Goal: Task Accomplishment & Management: Complete application form

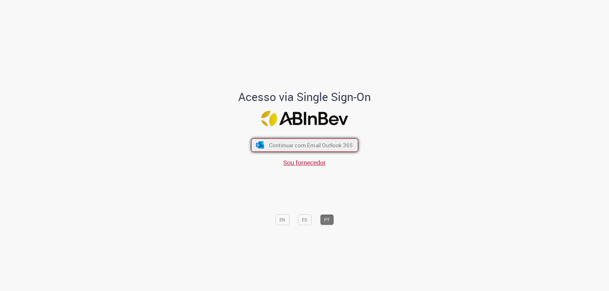
click at [311, 142] on span "Continuar com Email Outlook 365" at bounding box center [311, 145] width 84 height 7
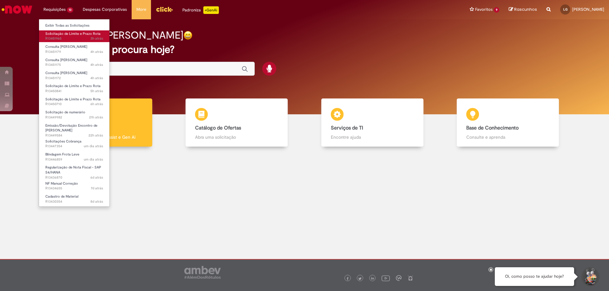
click at [81, 32] on span "Solicitação de Limite e Prazo Rota" at bounding box center [72, 33] width 55 height 5
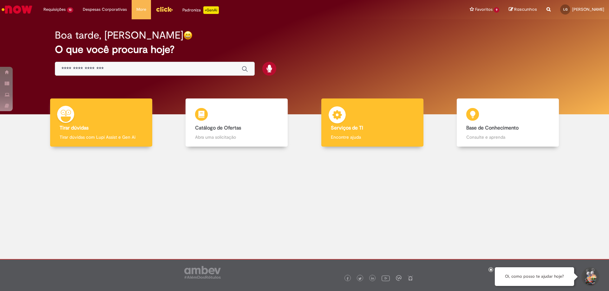
click at [389, 122] on div "Serviços de TI Serviços de TI Encontre ajuda" at bounding box center [372, 123] width 102 height 49
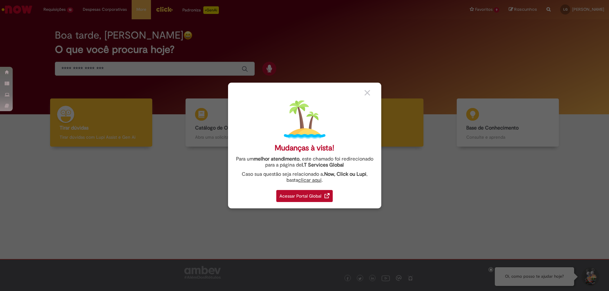
click at [389, 122] on div "Mudanças à vista! Para um melhor atendimento , este chamado foi redirecionado p…" at bounding box center [304, 145] width 609 height 291
drag, startPoint x: 325, startPoint y: 204, endPoint x: 324, endPoint y: 195, distance: 8.4
click at [324, 200] on div "Mudanças à vista! Para um melhor atendimento , este chamado foi redirecionado p…" at bounding box center [304, 146] width 153 height 126
click at [324, 195] on div "Acessar Portal Global" at bounding box center [304, 196] width 56 height 12
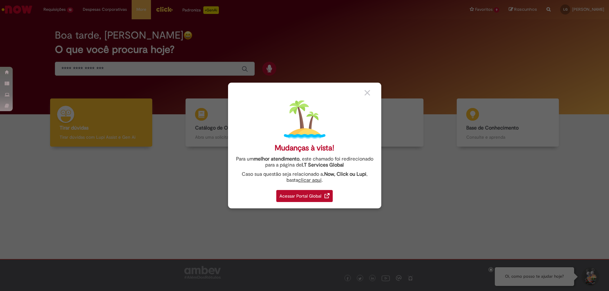
click at [324, 195] on div "Acessar Portal Global" at bounding box center [304, 196] width 56 height 12
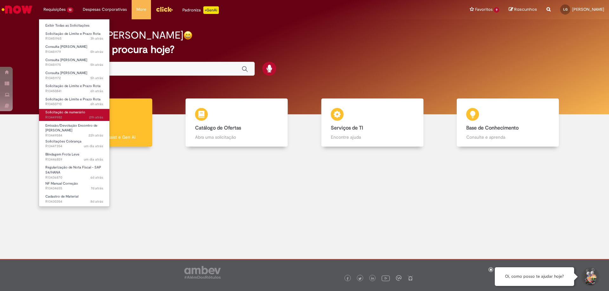
click at [71, 110] on span "Solicitação de numerário" at bounding box center [65, 112] width 40 height 5
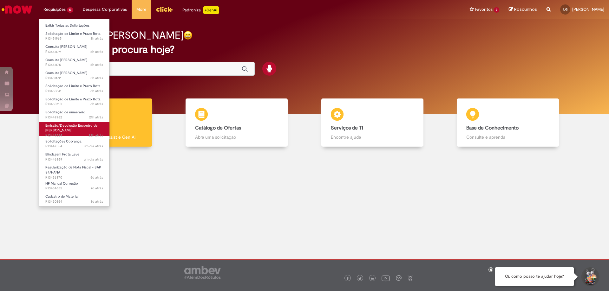
click at [75, 127] on span "Emissão/Devolução Encontro de [PERSON_NAME]" at bounding box center [71, 128] width 52 height 10
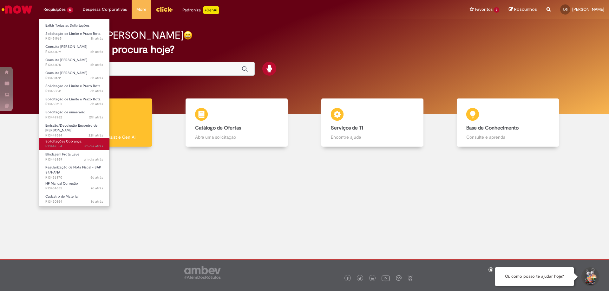
click at [75, 141] on span "Solicitações Cobrança" at bounding box center [63, 141] width 36 height 5
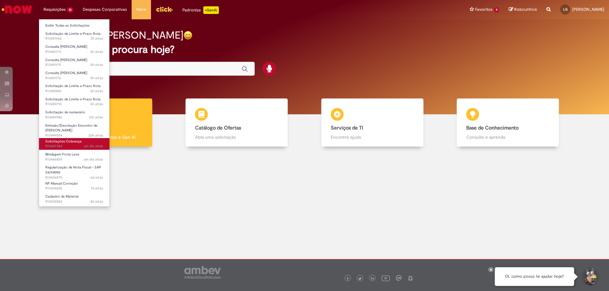
click at [75, 141] on span "Solicitações Cobrança" at bounding box center [63, 141] width 36 height 5
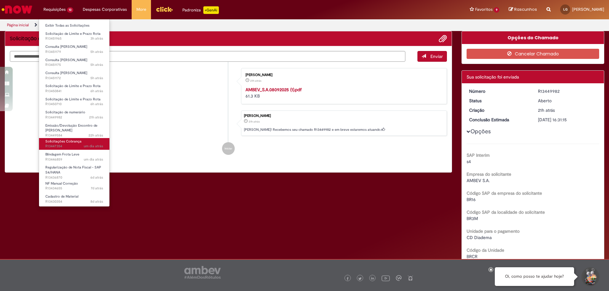
click at [75, 141] on span "Solicitações Cobrança" at bounding box center [63, 141] width 36 height 5
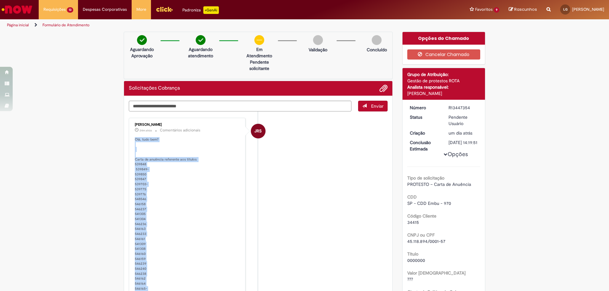
drag, startPoint x: 208, startPoint y: 254, endPoint x: 130, endPoint y: 138, distance: 139.8
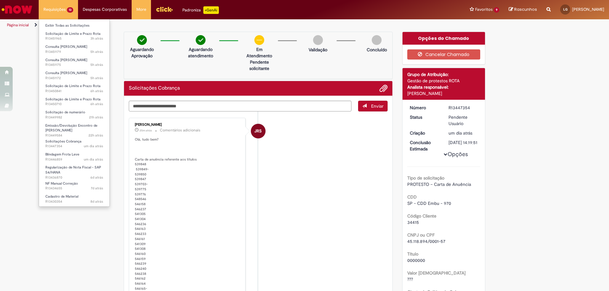
drag, startPoint x: 42, startPoint y: 5, endPoint x: 36, endPoint y: 2, distance: 6.4
click at [41, 5] on li "Requisições 13 Exibir Todas as Solicitações Solicitação de Limite e Prazo Rota …" at bounding box center [58, 9] width 39 height 19
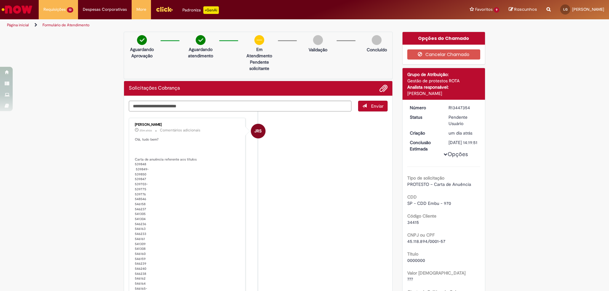
click at [36, 2] on div "Requisições 13 Exibir Todas as Solicitações Solicitação de Limite e Prazo Rota …" at bounding box center [321, 9] width 575 height 19
